Goal: Task Accomplishment & Management: Use online tool/utility

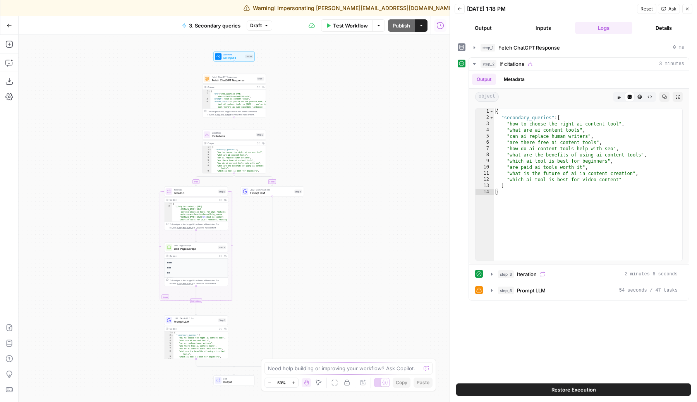
scroll to position [53, 0]
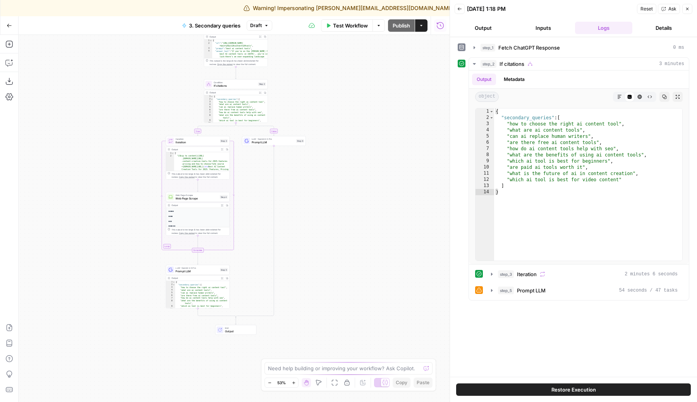
click at [158, 264] on div "true false Workflow Set Inputs Inputs Fetch ChatGPT Response Fetch ChatGPT Resp…" at bounding box center [234, 218] width 431 height 367
click at [473, 62] on icon "button" at bounding box center [474, 64] width 6 height 6
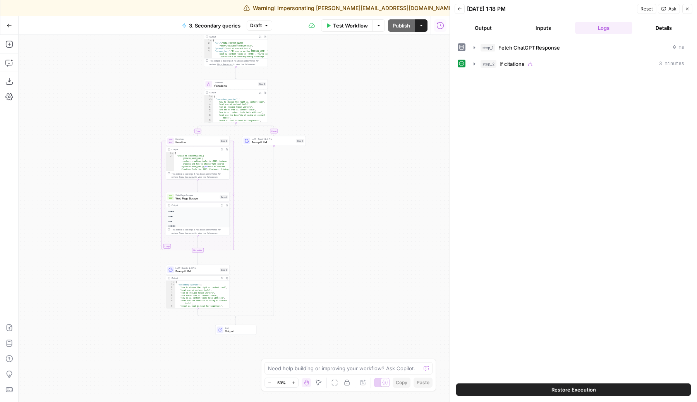
click at [688, 10] on icon "button" at bounding box center [687, 9] width 5 height 5
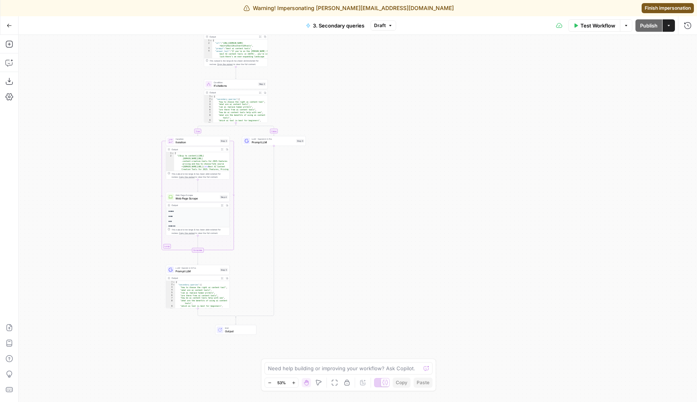
click at [223, 267] on div "LLM · Gemini 2.5 Pro Prompt LLM Step 5" at bounding box center [197, 269] width 60 height 7
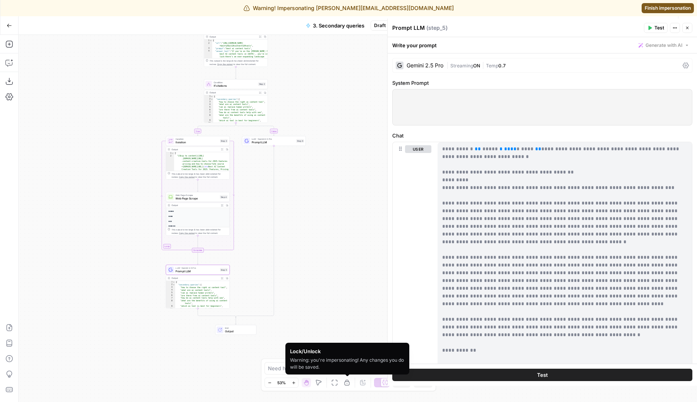
click at [348, 381] on icon "button" at bounding box center [347, 382] width 6 height 6
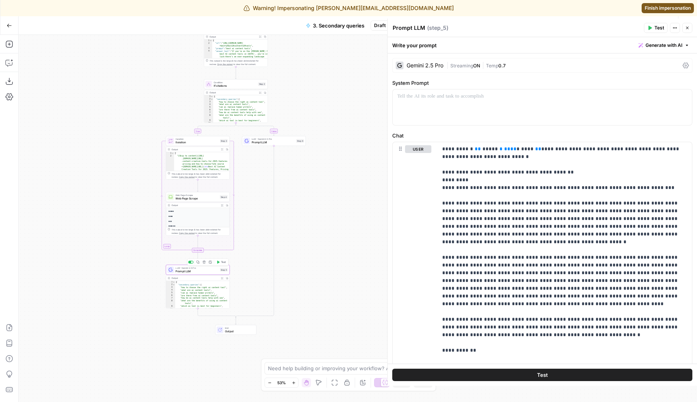
click at [222, 264] on span "Test" at bounding box center [223, 262] width 5 height 4
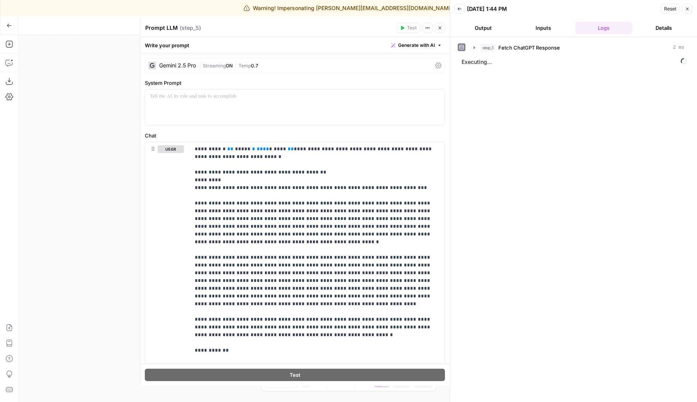
click at [440, 30] on icon "button" at bounding box center [439, 28] width 5 height 5
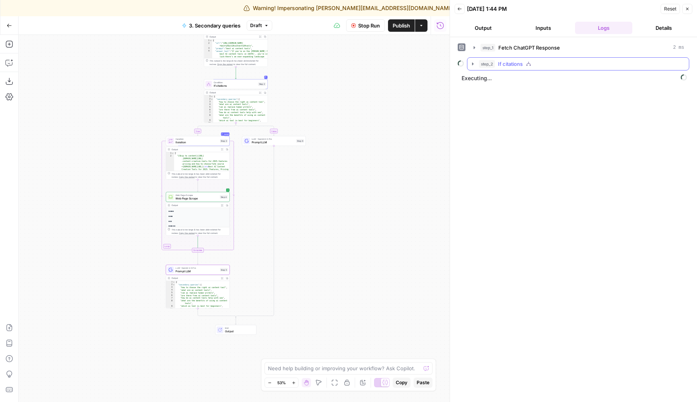
click at [475, 62] on icon "button" at bounding box center [473, 64] width 6 height 6
click at [487, 81] on icon "button" at bounding box center [488, 80] width 6 height 6
click at [489, 81] on icon "button" at bounding box center [488, 80] width 6 height 6
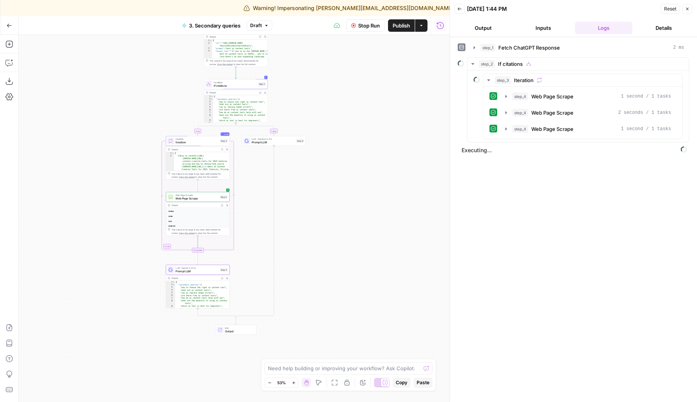
click at [362, 23] on span "Stop Run" at bounding box center [369, 26] width 22 height 8
click at [140, 128] on div "true false Workflow Set Inputs Inputs Fetch ChatGPT Response Fetch ChatGPT Resp…" at bounding box center [234, 218] width 431 height 367
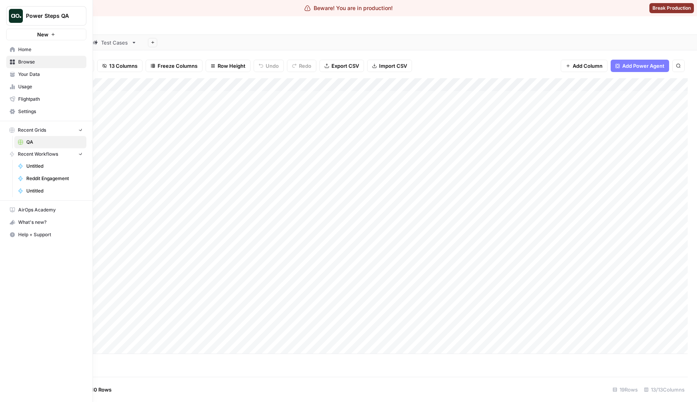
click at [15, 21] on img "Workspace: Power Steps QA" at bounding box center [16, 16] width 14 height 14
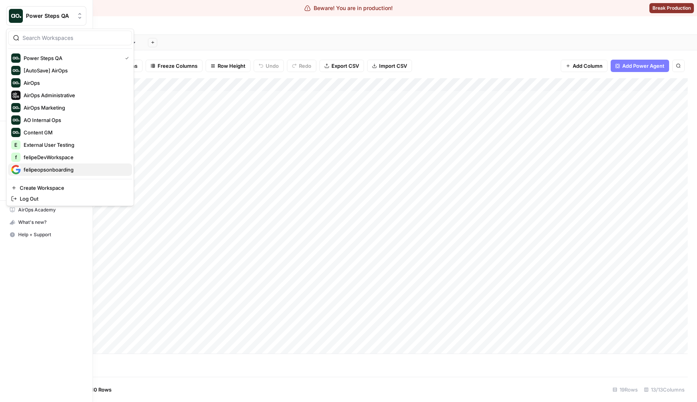
click at [61, 170] on span "felipeopsonboarding" at bounding box center [75, 170] width 102 height 8
